Goal: Task Accomplishment & Management: Manage account settings

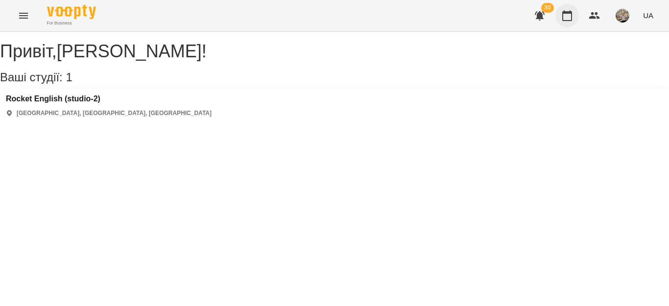
click at [569, 17] on icon "button" at bounding box center [567, 16] width 12 height 12
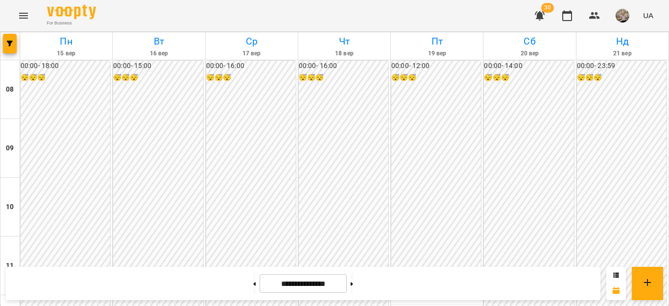
scroll to position [365, 0]
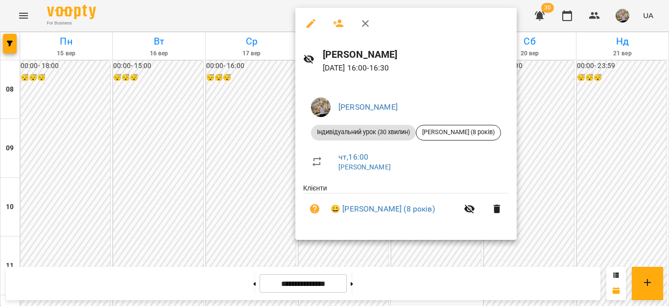
click at [609, 199] on div at bounding box center [334, 153] width 669 height 306
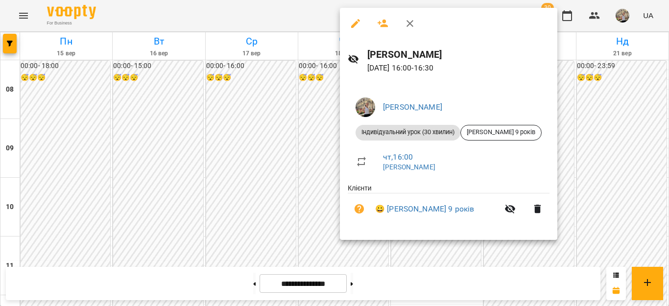
click at [583, 194] on div at bounding box center [334, 153] width 669 height 306
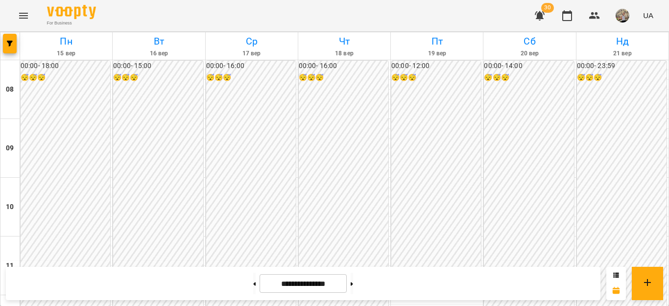
scroll to position [532, 0]
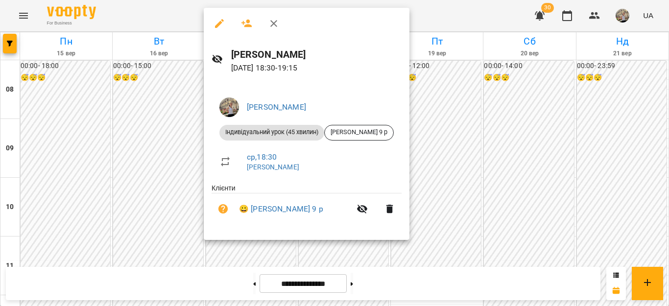
click at [586, 165] on div at bounding box center [334, 153] width 669 height 306
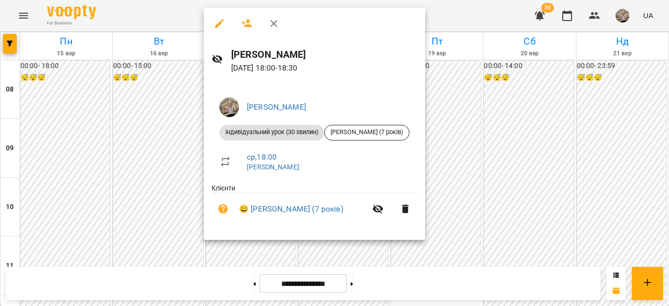
click at [544, 104] on div at bounding box center [334, 153] width 669 height 306
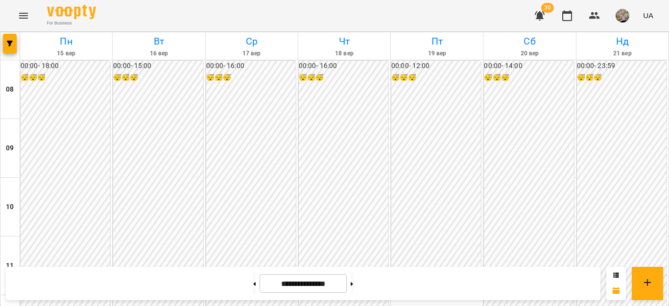
scroll to position [501, 0]
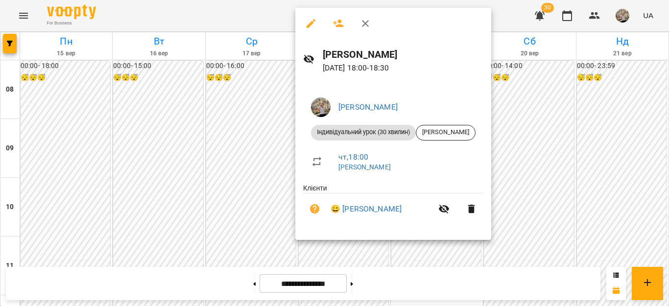
click at [604, 169] on div at bounding box center [334, 153] width 669 height 306
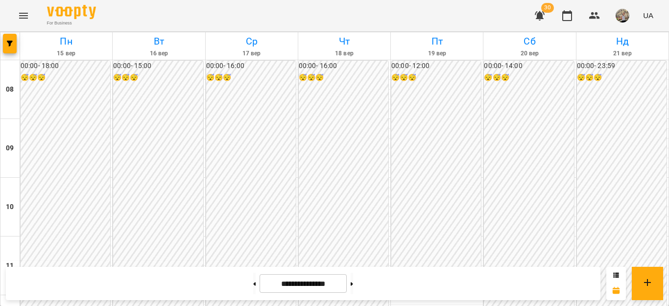
scroll to position [519, 0]
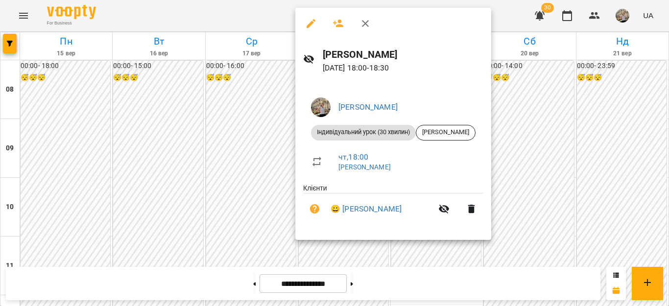
click at [620, 162] on div at bounding box center [334, 153] width 669 height 306
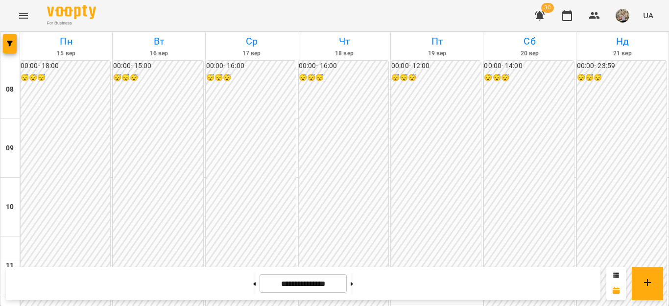
scroll to position [552, 0]
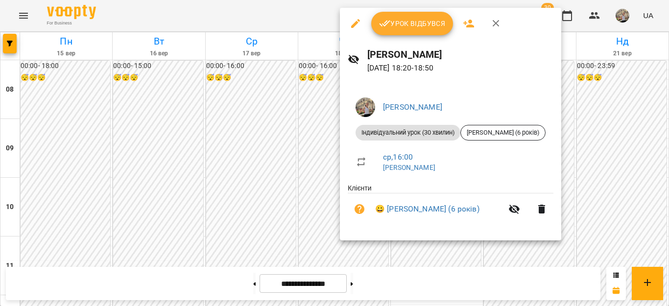
click at [600, 161] on div at bounding box center [334, 153] width 669 height 306
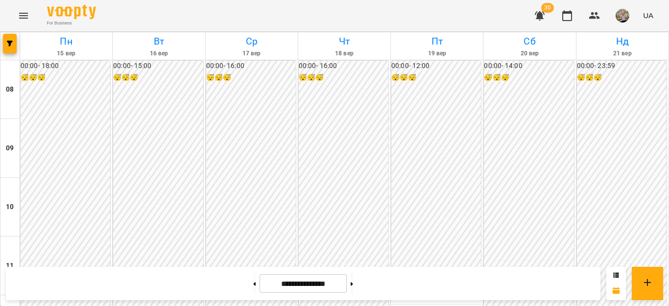
scroll to position [0, 0]
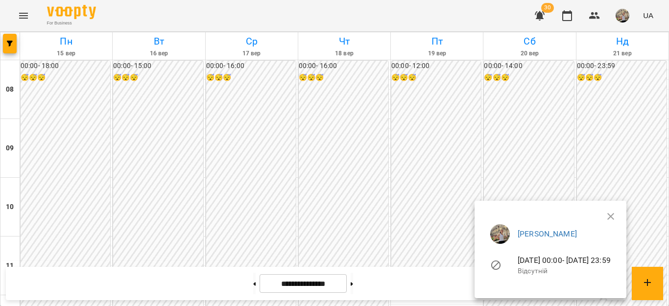
scroll to position [365, 0]
click at [668, 180] on div at bounding box center [334, 153] width 669 height 306
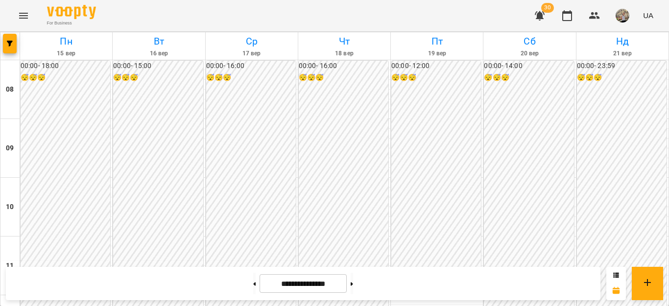
scroll to position [496, 0]
